Goal: Transaction & Acquisition: Purchase product/service

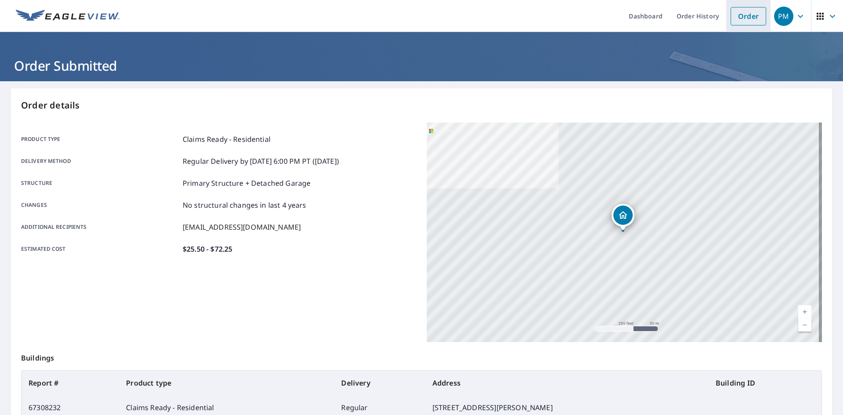
click at [746, 19] on link "Order" at bounding box center [749, 16] width 36 height 18
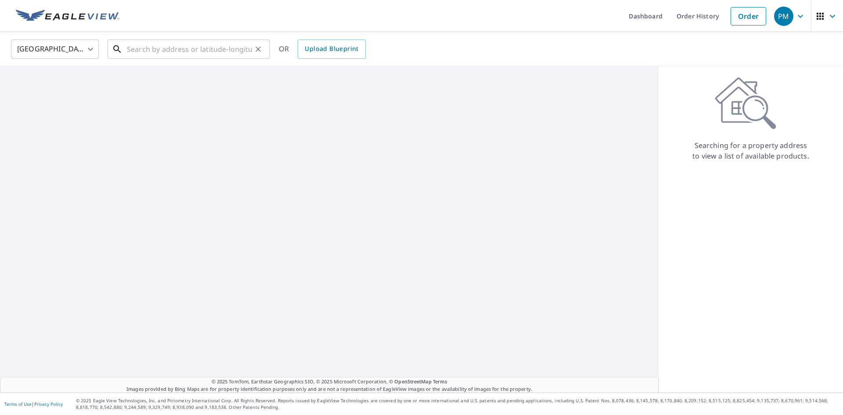
click at [163, 50] on input "text" at bounding box center [189, 49] width 125 height 25
paste input "[STREET_ADDRESS]"
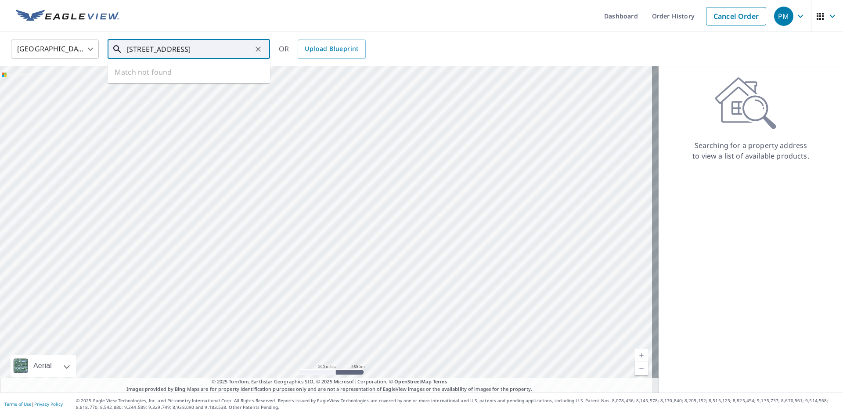
scroll to position [0, 22]
click at [162, 76] on span "[STREET_ADDRESS]" at bounding box center [194, 74] width 138 height 11
type input "[STREET_ADDRESS][PERSON_NAME]"
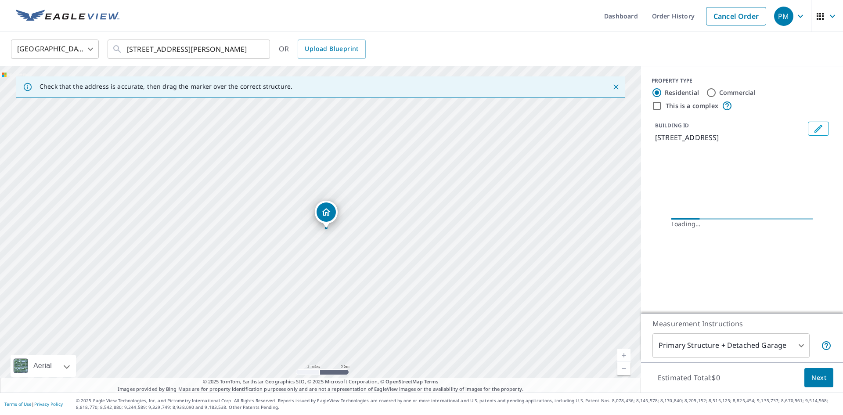
scroll to position [0, 0]
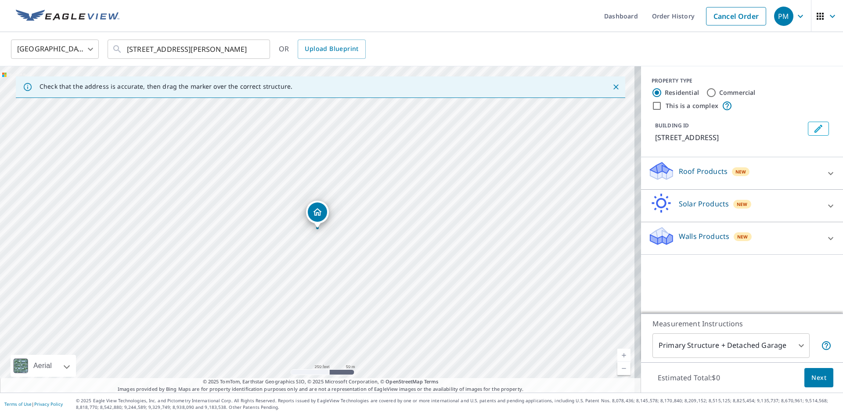
click at [700, 176] on p "Roof Products" at bounding box center [703, 171] width 49 height 11
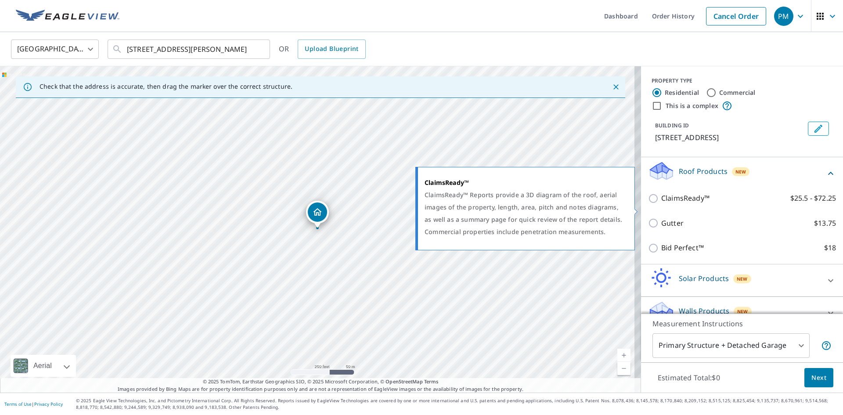
click at [648, 204] on input "ClaimsReady™ $25.5 - $72.25" at bounding box center [654, 198] width 13 height 11
checkbox input "true"
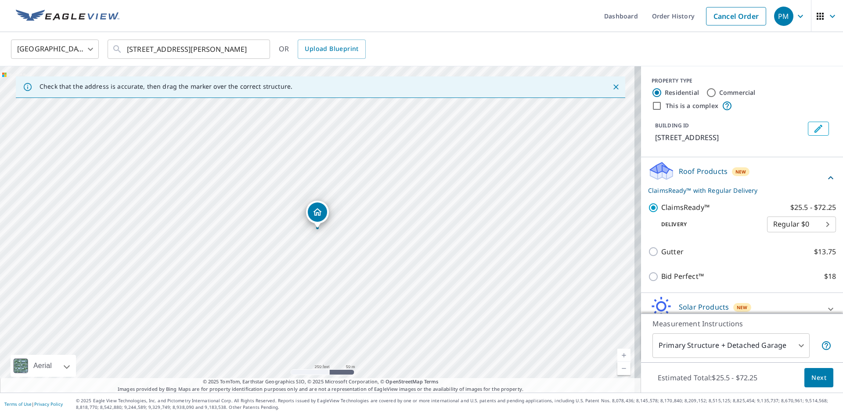
click at [818, 383] on button "Next" at bounding box center [818, 378] width 29 height 20
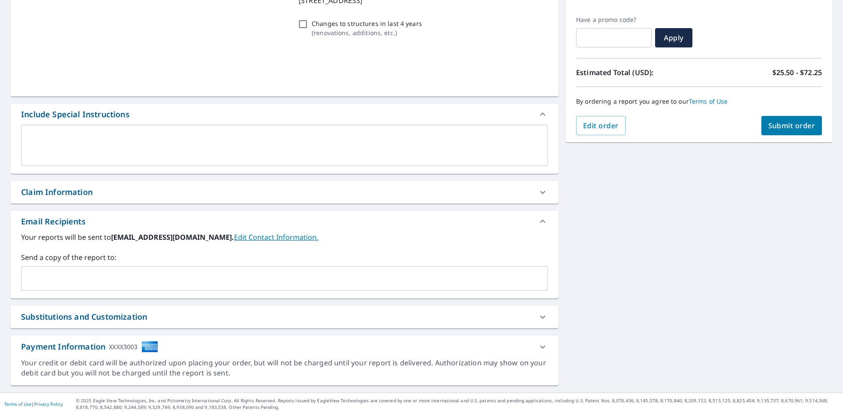
scroll to position [138, 0]
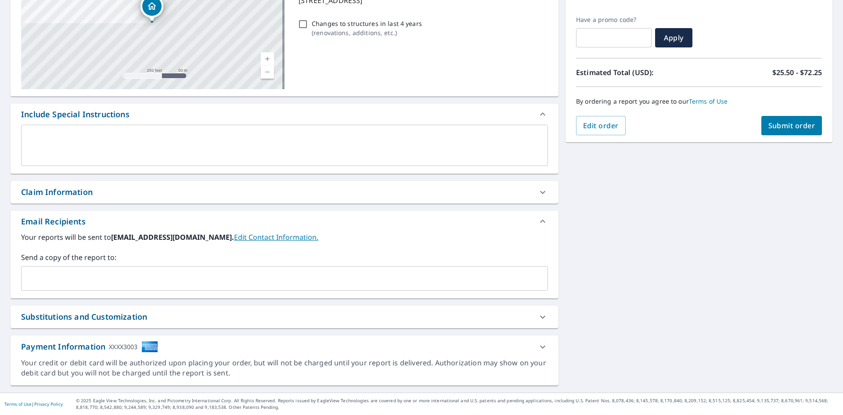
click at [54, 272] on input "text" at bounding box center [278, 278] width 506 height 17
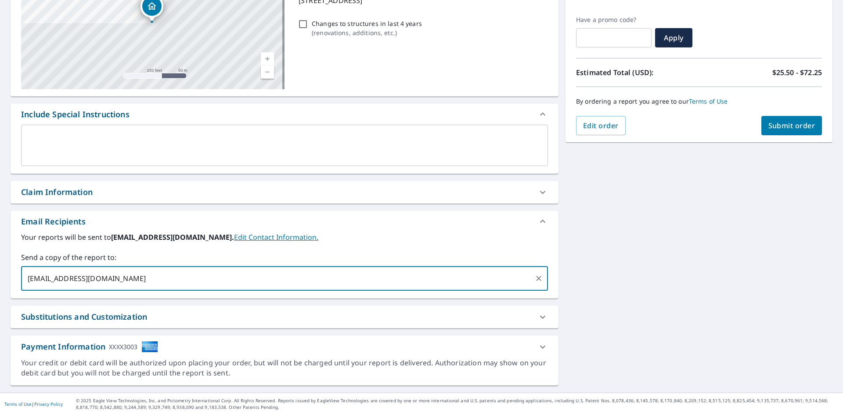
type input "[EMAIL_ADDRESS][DOMAIN_NAME]"
click at [595, 239] on div "[STREET_ADDRESS] Aerial Road A standard road map Aerial A detailed look from ab…" at bounding box center [421, 167] width 843 height 449
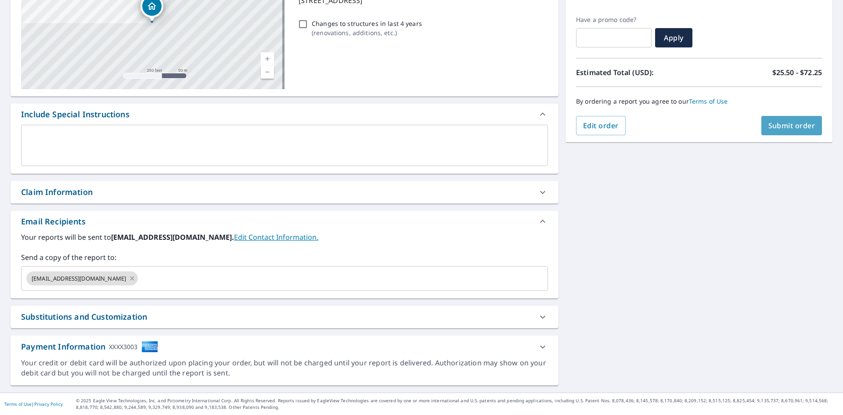
click at [781, 121] on span "Submit order" at bounding box center [791, 126] width 47 height 10
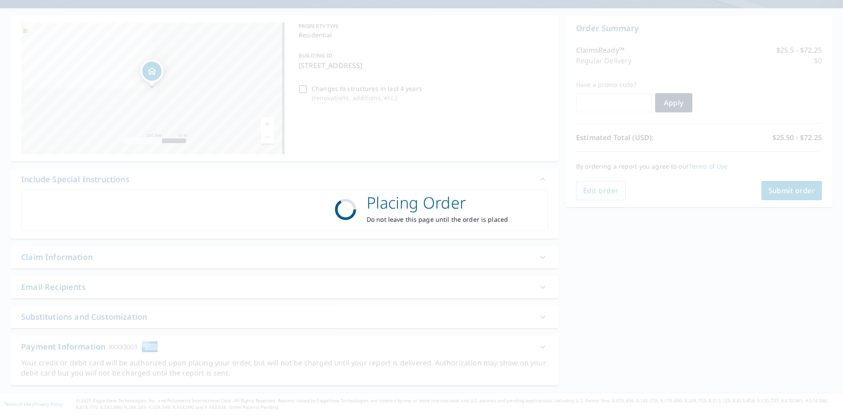
scroll to position [73, 0]
